Goal: Task Accomplishment & Management: Manage account settings

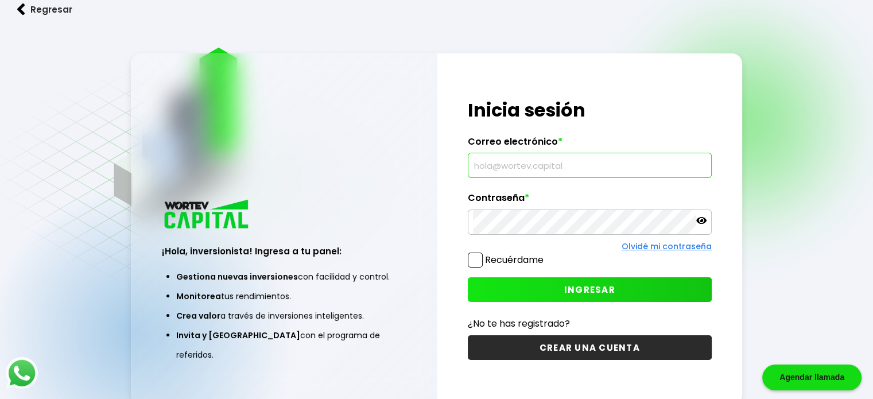
click at [551, 158] on input "text" at bounding box center [590, 165] width 234 height 24
type input "A"
type input "[EMAIL_ADDRESS][DOMAIN_NAME]"
click at [577, 310] on div "¡Hola, inversionista! Ingresa tus credenciales para iniciar sesión Inicia sesió…" at bounding box center [590, 228] width 305 height 351
click at [577, 300] on button "INGRESAR" at bounding box center [590, 289] width 244 height 25
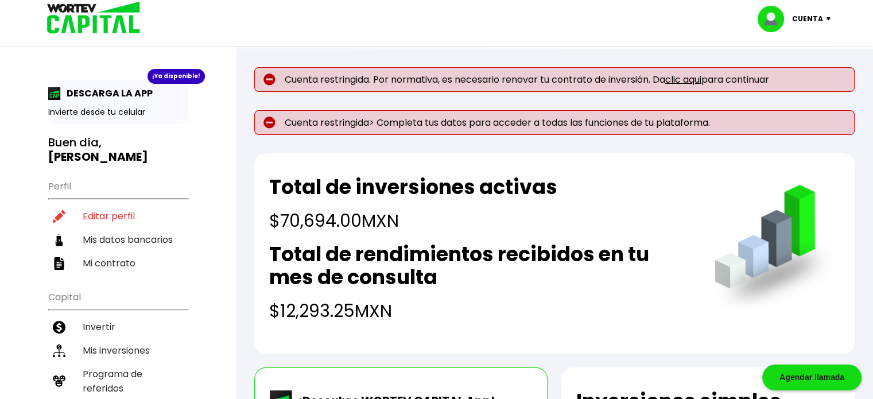
click at [711, 76] on span "Cuenta restringida. Por normativa, es necesario renovar tu contrato de inversió…" at bounding box center [527, 79] width 485 height 11
click at [695, 84] on link "clic aqui" at bounding box center [684, 79] width 36 height 13
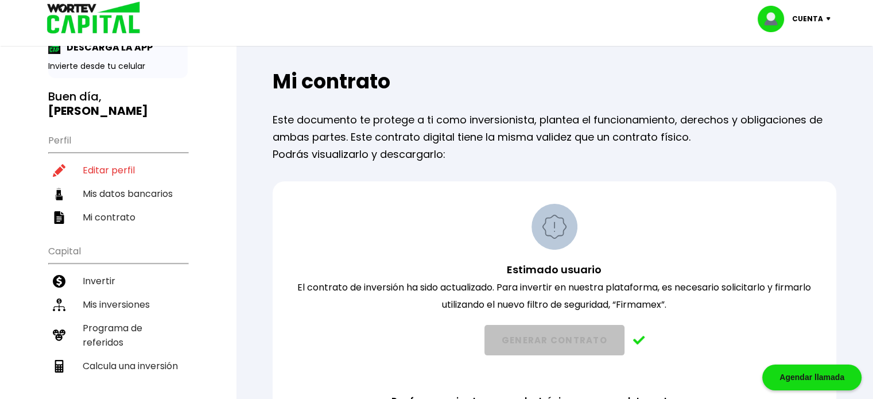
scroll to position [74, 0]
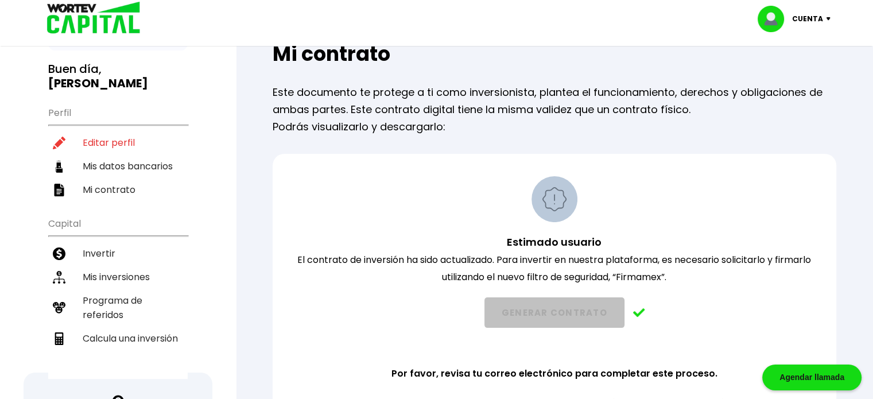
click at [819, 15] on p "Cuenta" at bounding box center [807, 18] width 31 height 17
click at [750, 173] on div "Estimado usuario El contrato de inversión ha sido actualizado. Para invertir en…" at bounding box center [555, 315] width 564 height 322
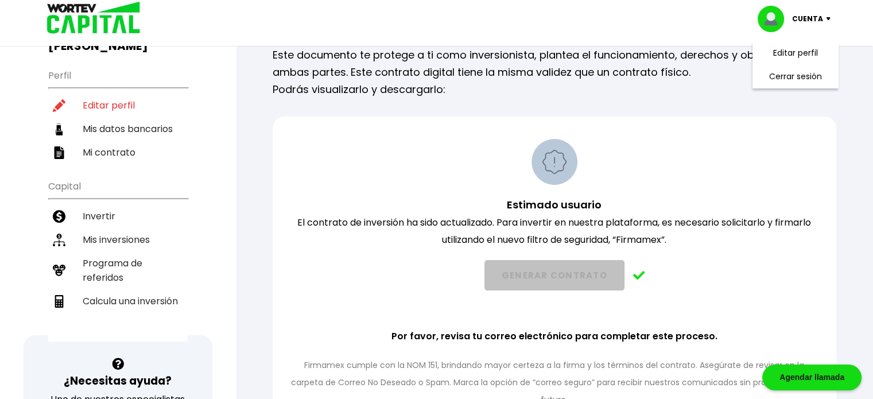
scroll to position [131, 0]
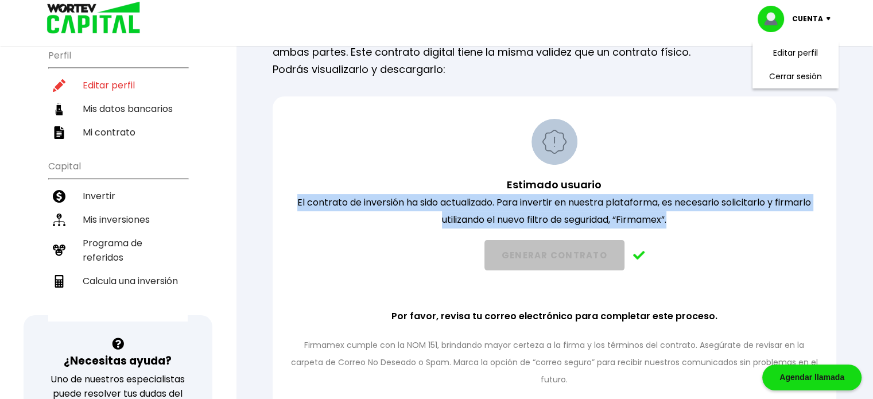
drag, startPoint x: 288, startPoint y: 201, endPoint x: 709, endPoint y: 213, distance: 421.1
click at [709, 213] on p "Estimado usuario El contrato de inversión ha sido actualizado. Para invertir en…" at bounding box center [555, 202] width 534 height 52
click at [639, 252] on img at bounding box center [639, 255] width 12 height 9
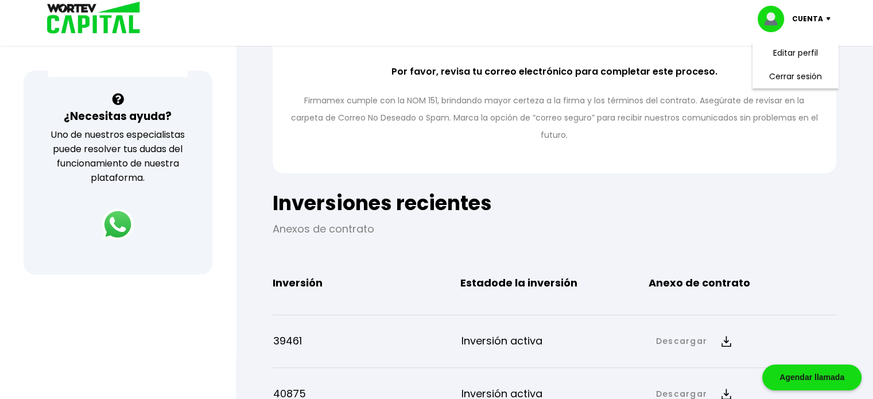
scroll to position [361, 0]
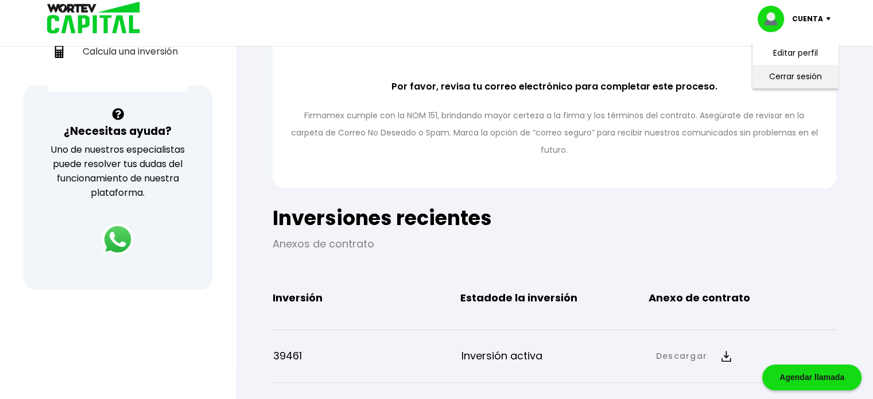
click at [817, 77] on li "Cerrar sesión" at bounding box center [796, 77] width 92 height 24
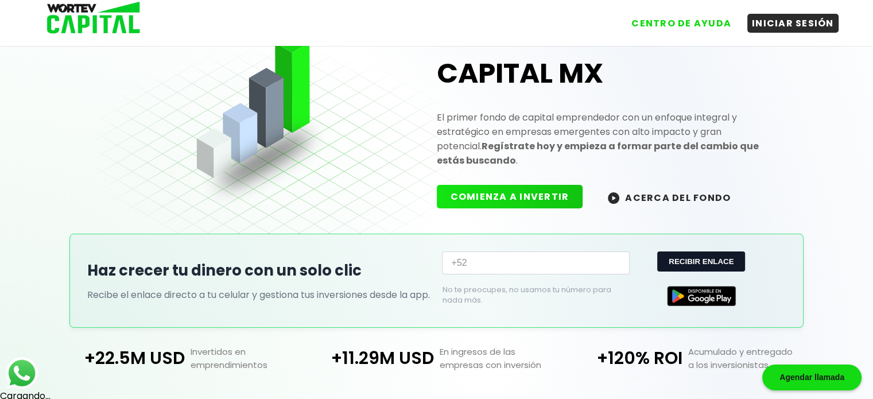
scroll to position [307, 0]
